Goal: Transaction & Acquisition: Obtain resource

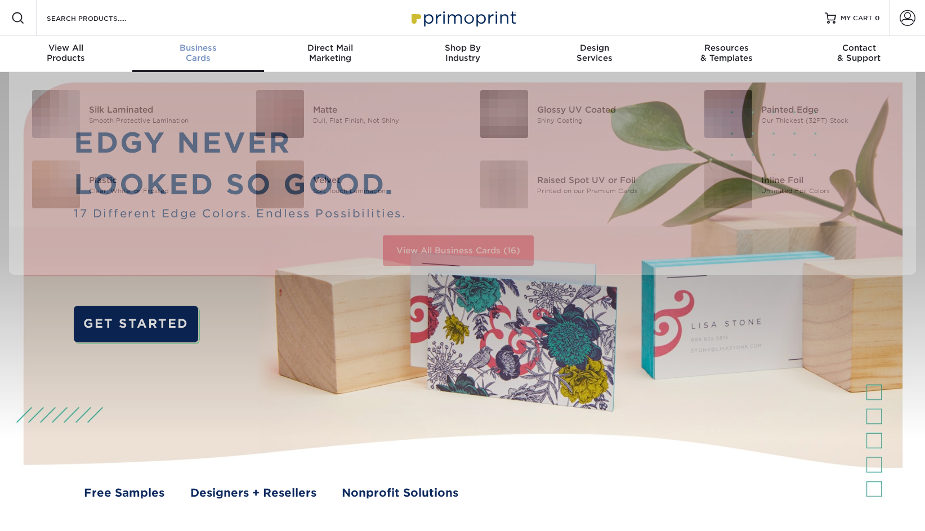
click at [196, 51] on span "Business" at bounding box center [198, 48] width 132 height 10
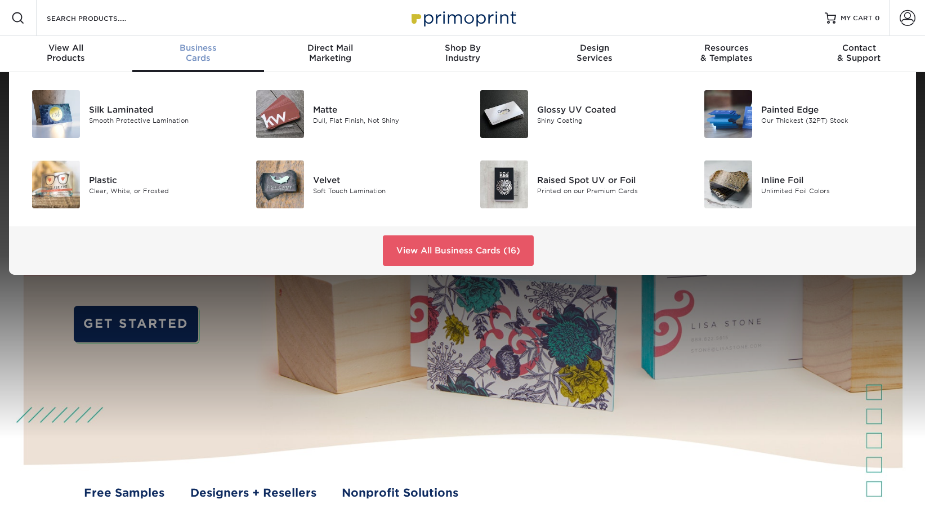
click at [192, 54] on div "Business Cards" at bounding box center [198, 53] width 132 height 20
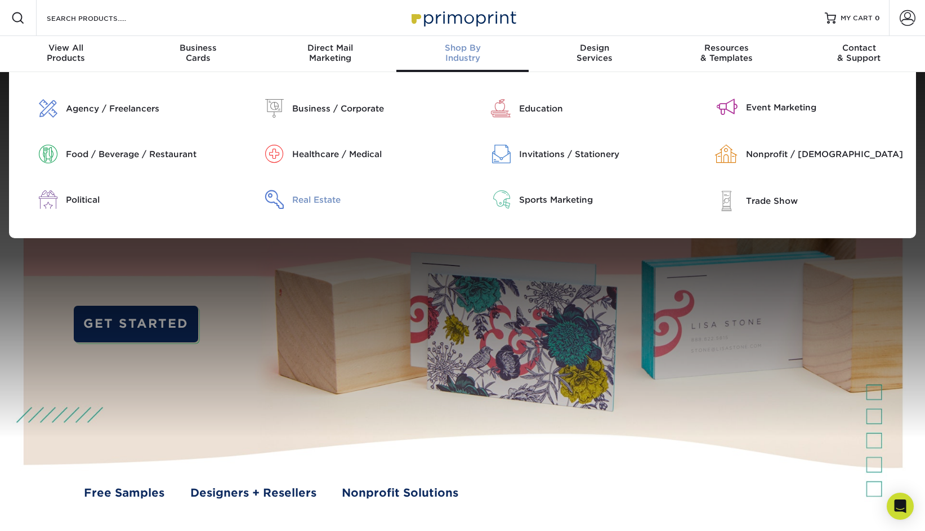
click at [323, 203] on div "Real Estate" at bounding box center [372, 200] width 161 height 12
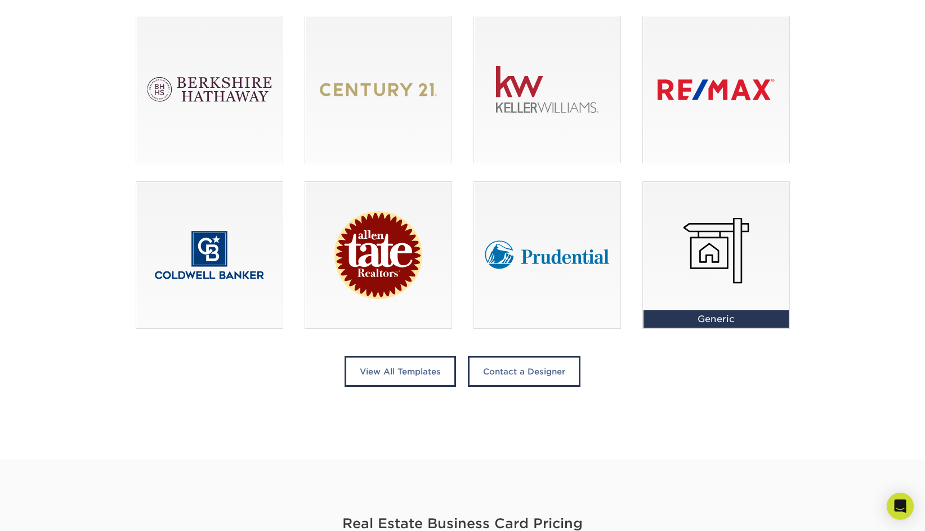
scroll to position [786, 0]
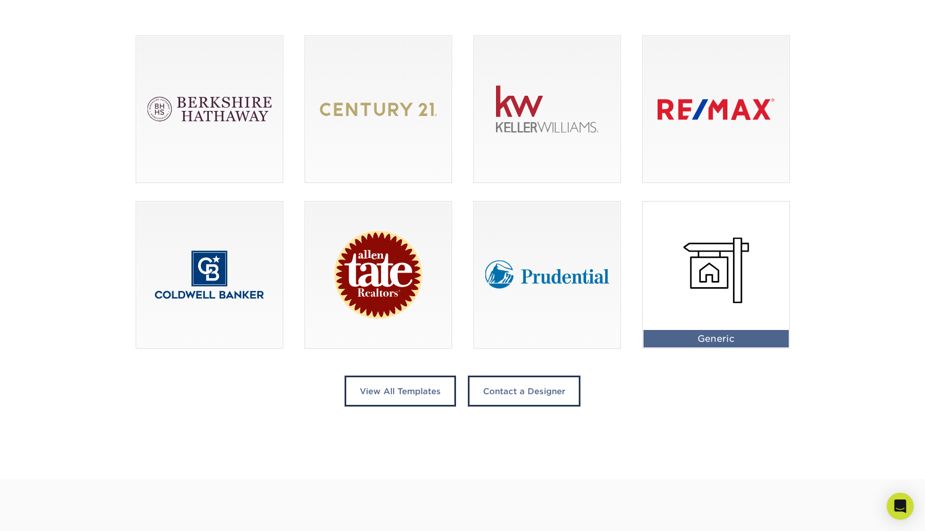
click at [715, 266] on div at bounding box center [716, 274] width 146 height 146
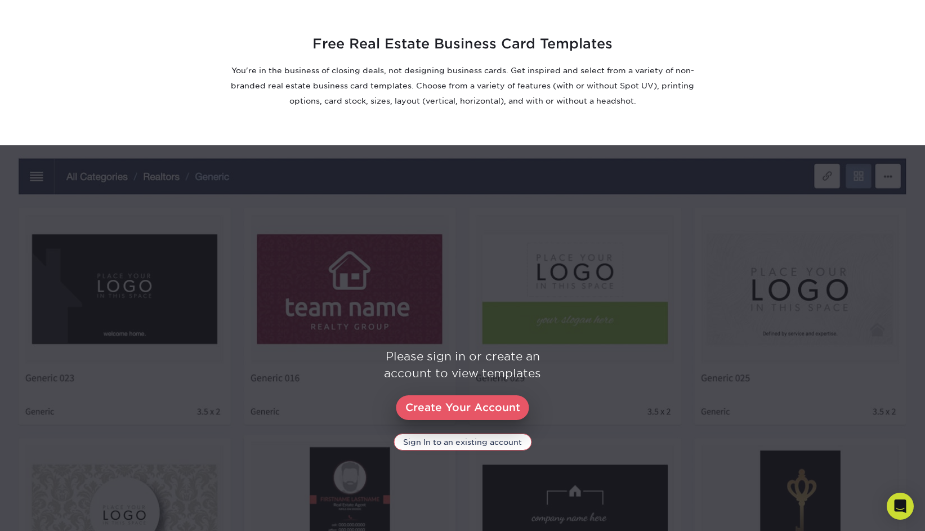
scroll to position [376, 0]
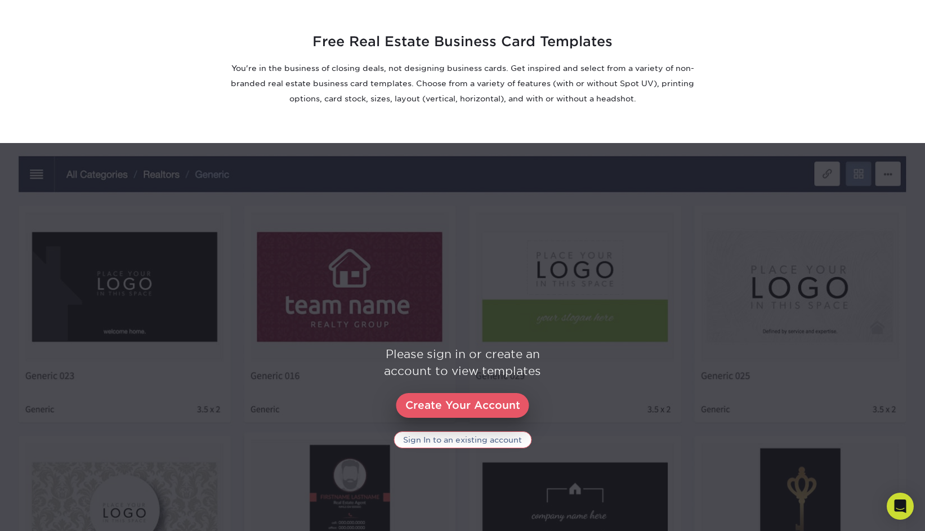
click at [474, 439] on link "Sign In to an existing account" at bounding box center [462, 439] width 138 height 17
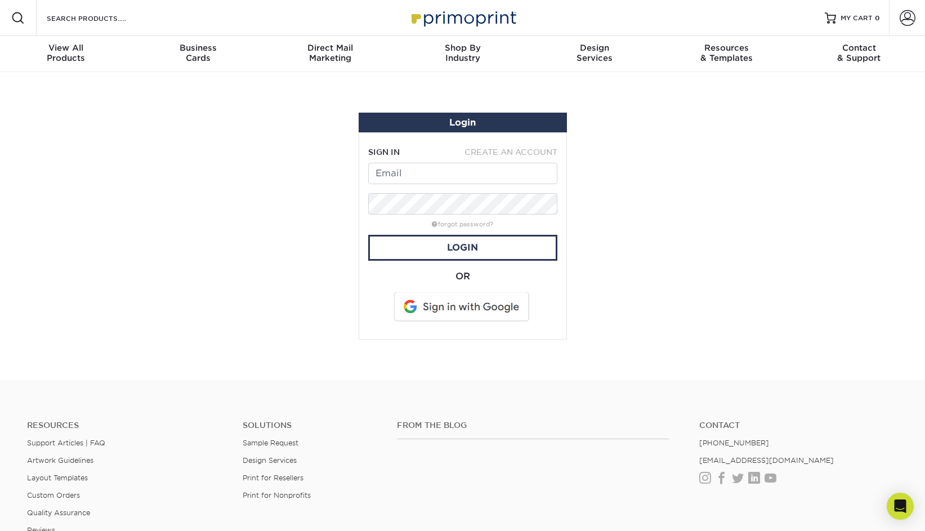
click at [466, 180] on input "text" at bounding box center [462, 173] width 189 height 21
type input "j"
type input "jolv.89@gmail.com"
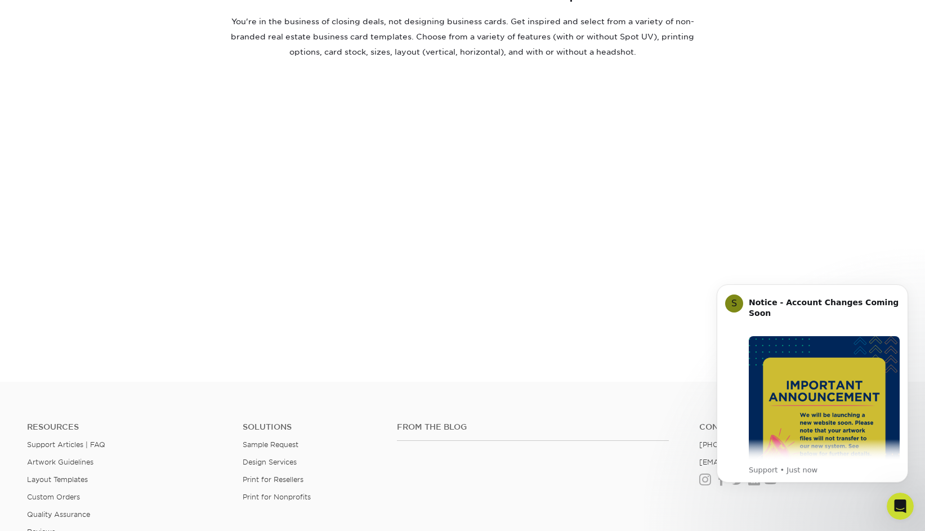
scroll to position [430, 0]
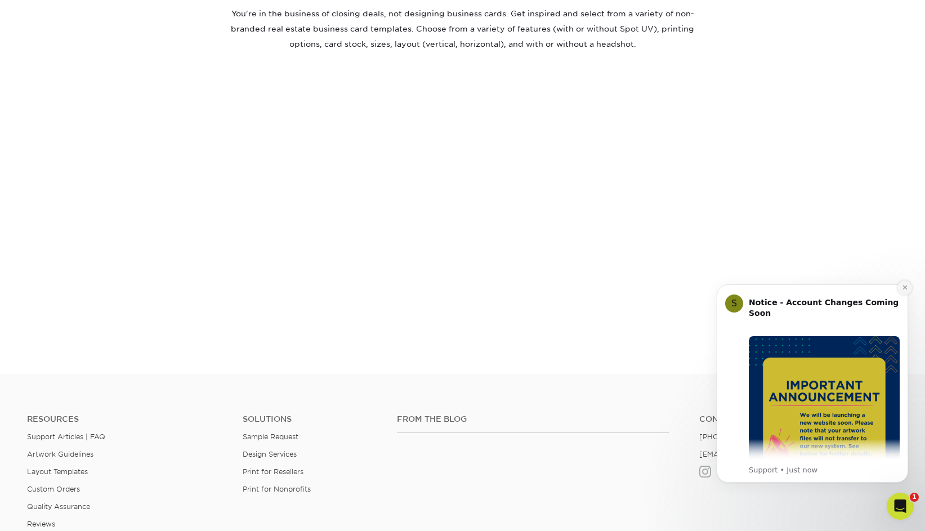
click at [903, 290] on icon "Dismiss notification" at bounding box center [904, 287] width 6 height 6
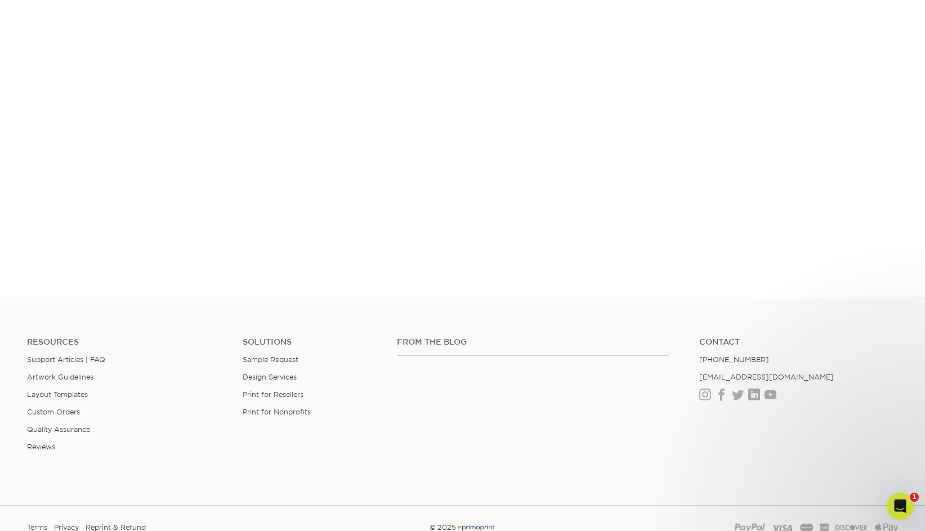
scroll to position [373, 0]
